Goal: Check status: Check status

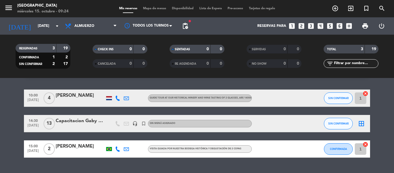
scroll to position [29, 0]
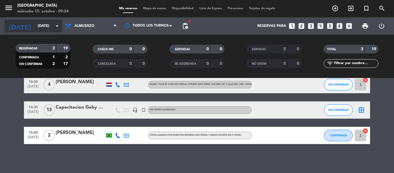
click at [44, 27] on input "[DATE]" at bounding box center [59, 26] width 49 height 10
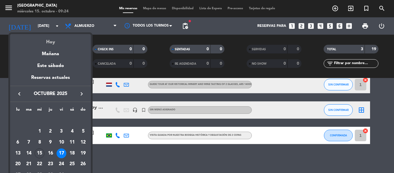
click at [62, 37] on div "Hoy" at bounding box center [50, 40] width 81 height 12
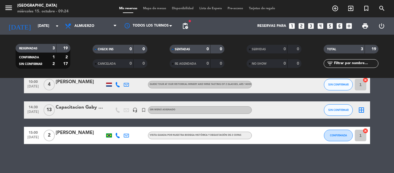
type input "[DATE]"
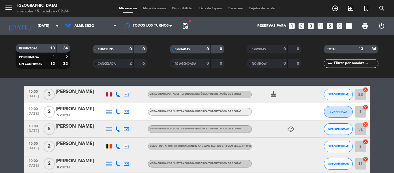
scroll to position [29, 0]
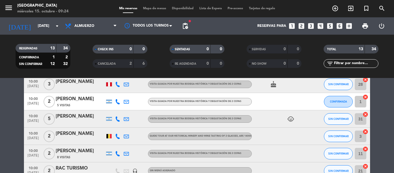
click at [293, 120] on icon "child_care" at bounding box center [290, 118] width 7 height 7
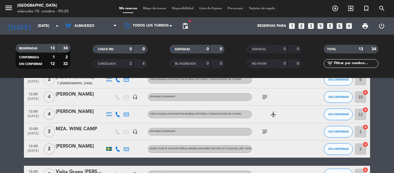
scroll to position [173, 0]
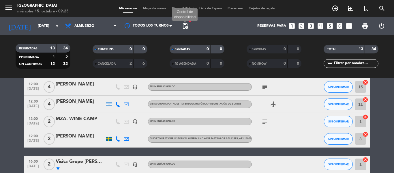
click at [184, 23] on span "pending_actions" at bounding box center [185, 25] width 7 height 7
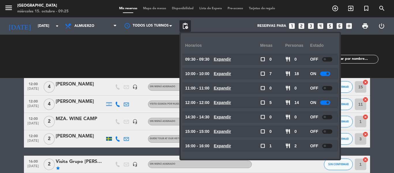
click at [324, 103] on div at bounding box center [325, 102] width 10 height 4
click at [393, 69] on div "RESERVADAS 13 34 CONFIRMADA 1 2 SIN CONFIRMAR 12 32 CHECK INS 0 0 CANCELADA 2 6…" at bounding box center [197, 56] width 394 height 32
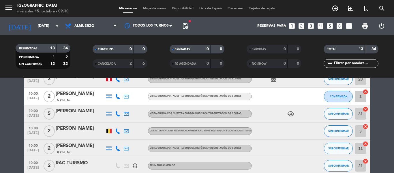
scroll to position [29, 0]
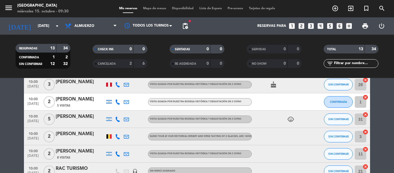
click at [110, 134] on div at bounding box center [108, 136] width 5 height 4
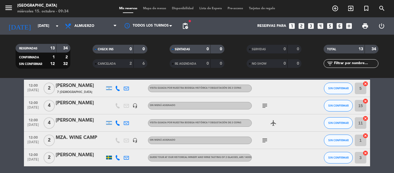
scroll to position [144, 0]
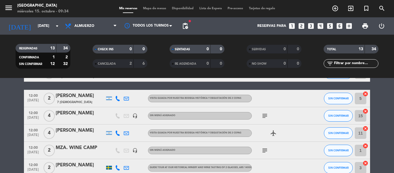
click at [103, 150] on div "MZA. WINE CAMP" at bounding box center [80, 147] width 49 height 7
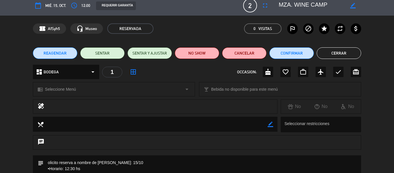
scroll to position [0, 0]
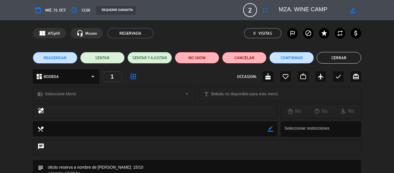
click at [338, 63] on button "Cerrar" at bounding box center [339, 58] width 44 height 12
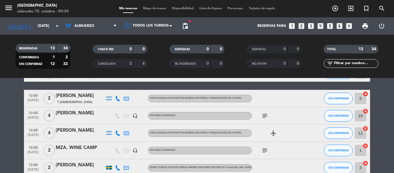
click at [74, 115] on div "[PERSON_NAME]" at bounding box center [80, 112] width 49 height 7
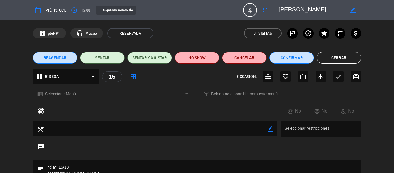
click at [330, 53] on button "Cerrar" at bounding box center [339, 58] width 44 height 12
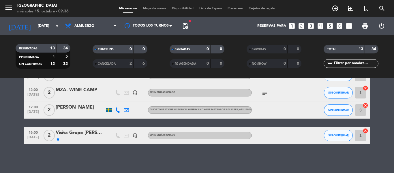
scroll to position [173, 0]
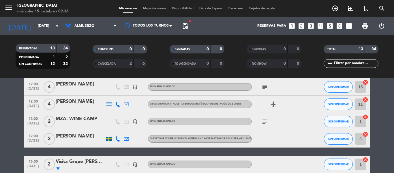
click at [92, 82] on div "[PERSON_NAME]" at bounding box center [80, 83] width 49 height 7
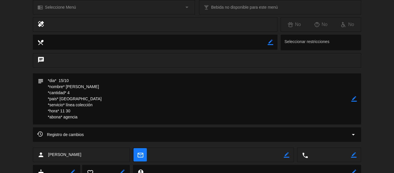
scroll to position [0, 0]
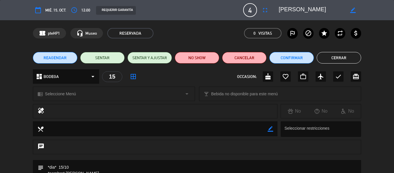
click at [333, 57] on button "Cerrar" at bounding box center [339, 58] width 44 height 12
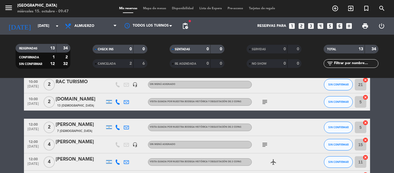
scroll to position [86, 0]
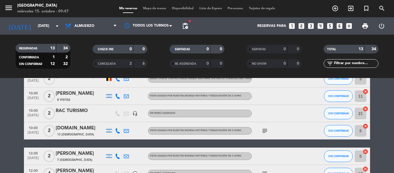
click at [90, 115] on div at bounding box center [80, 117] width 49 height 5
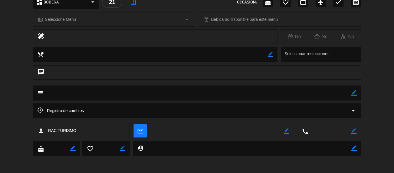
scroll to position [0, 0]
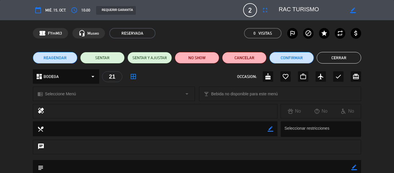
click at [329, 57] on button "Cerrar" at bounding box center [339, 58] width 44 height 12
